Goal: Navigation & Orientation: Understand site structure

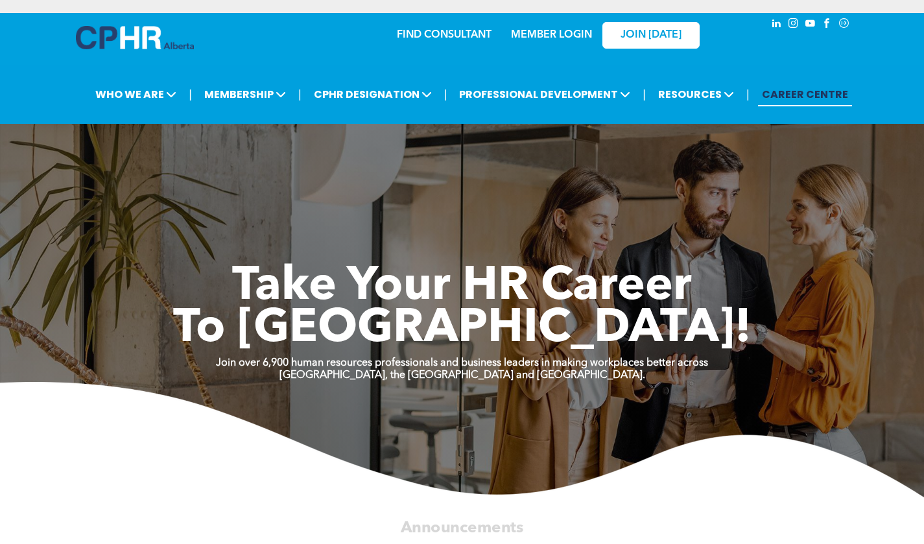
click at [795, 25] on span "instagram" at bounding box center [794, 23] width 14 height 14
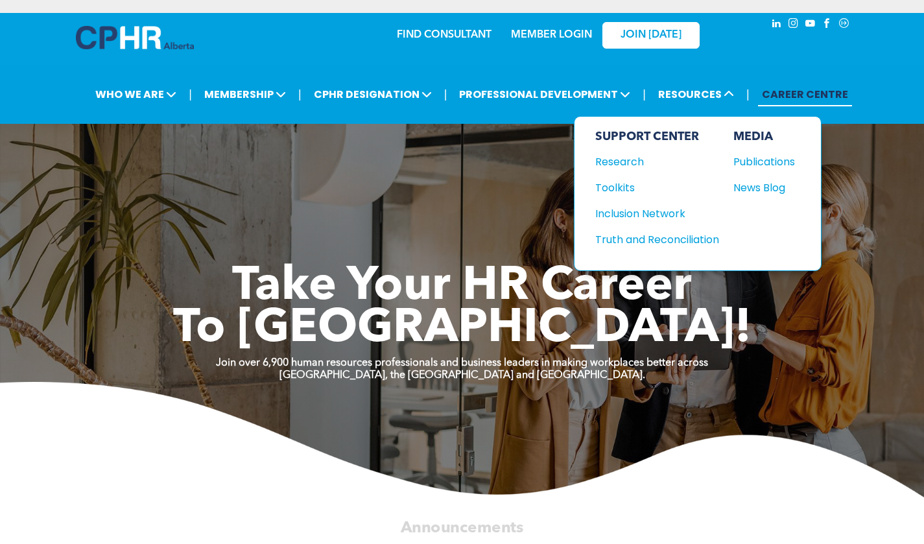
click at [620, 187] on div "Toolkits" at bounding box center [652, 188] width 112 height 16
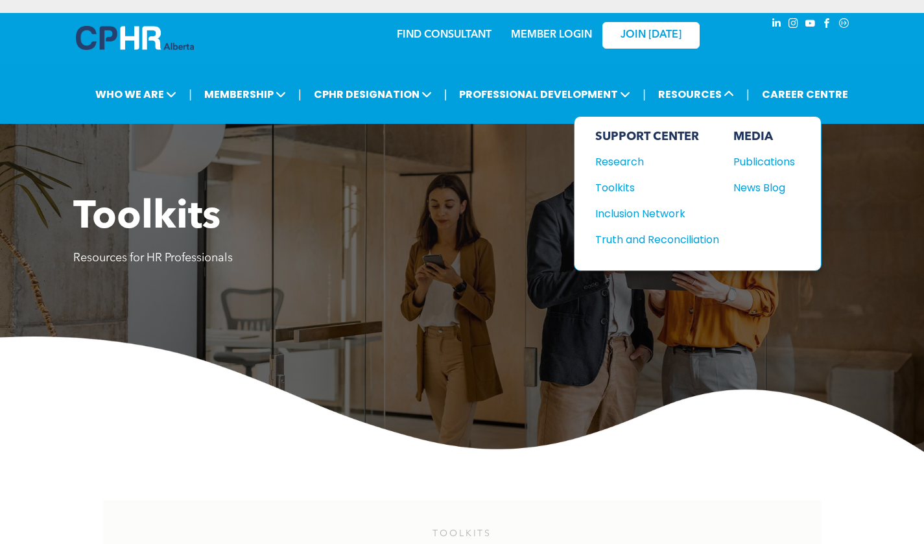
click at [631, 160] on div "Research" at bounding box center [652, 162] width 112 height 16
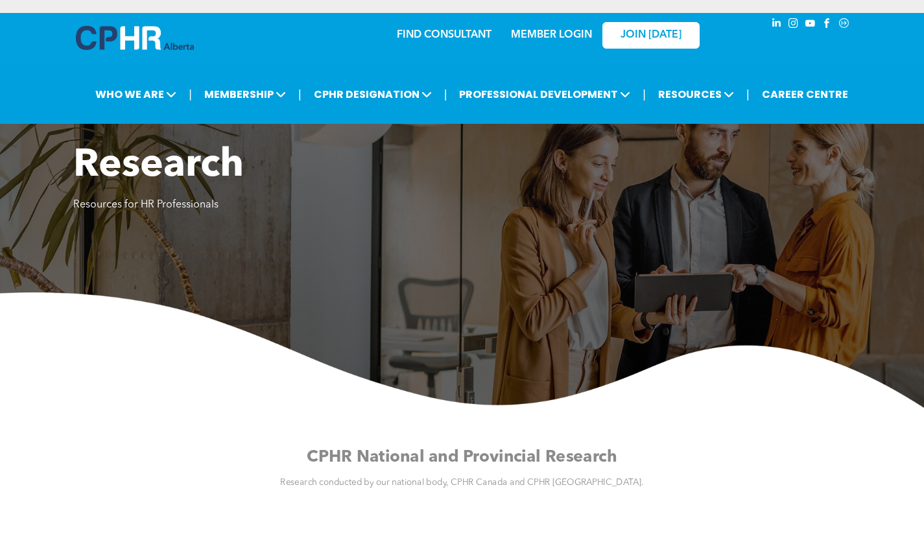
click at [843, 25] on icon "Social network" at bounding box center [845, 24] width 12 height 12
click at [775, 25] on span "linkedin" at bounding box center [777, 23] width 14 height 14
click at [809, 26] on span "youtube" at bounding box center [811, 23] width 14 height 14
